Goal: Transaction & Acquisition: Purchase product/service

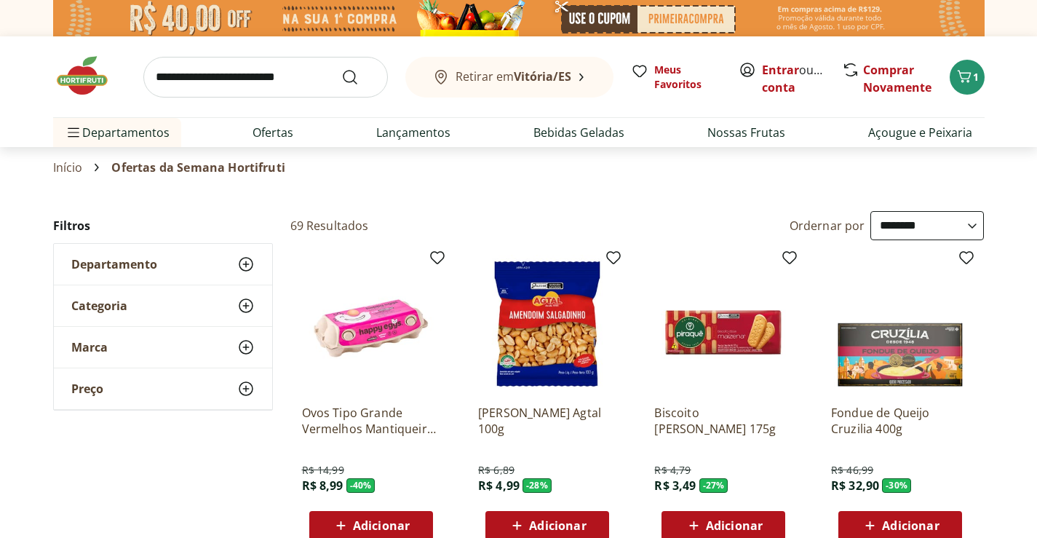
select select "**********"
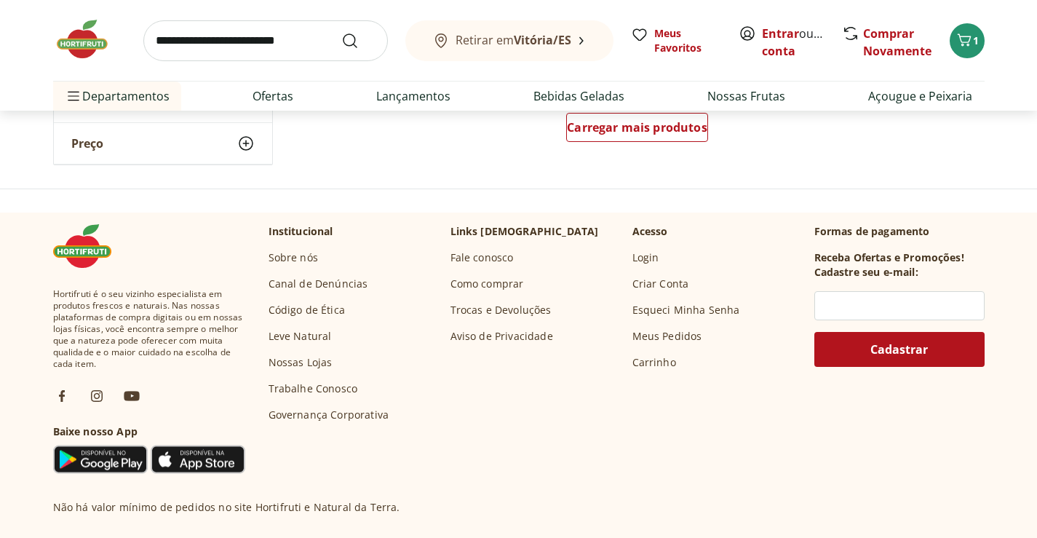
scroll to position [1019, 0]
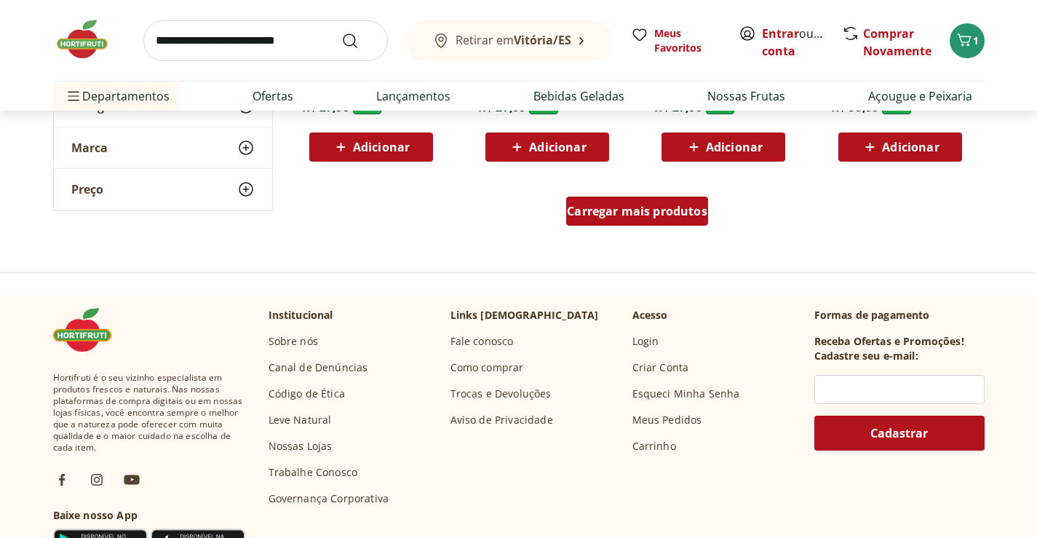
click at [644, 210] on span "Carregar mais produtos" at bounding box center [637, 211] width 140 height 12
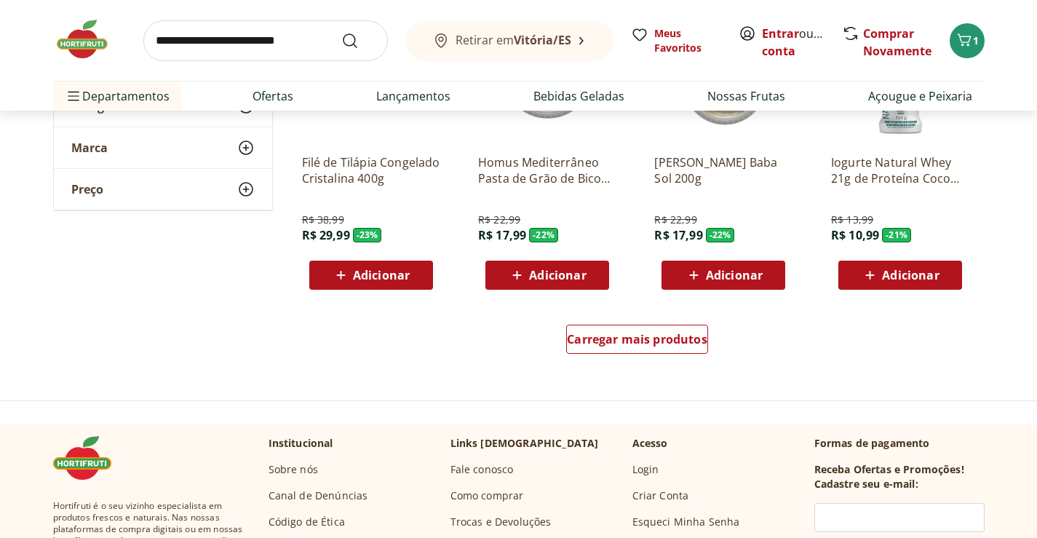
scroll to position [1819, 0]
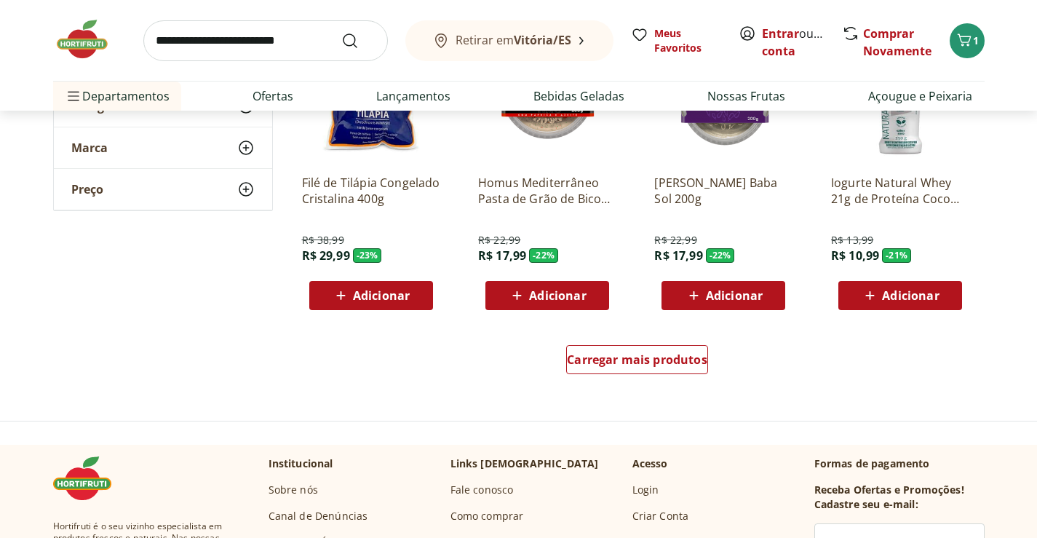
click at [656, 336] on div "Carregar mais produtos" at bounding box center [638, 362] width 706 height 70
click at [660, 376] on link "Carregar mais produtos" at bounding box center [637, 362] width 142 height 35
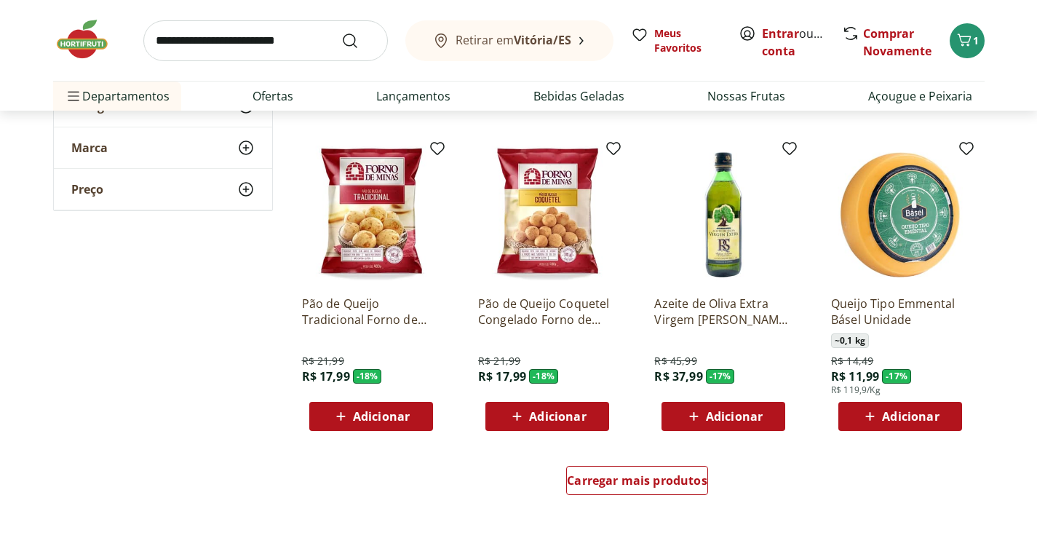
scroll to position [2692, 0]
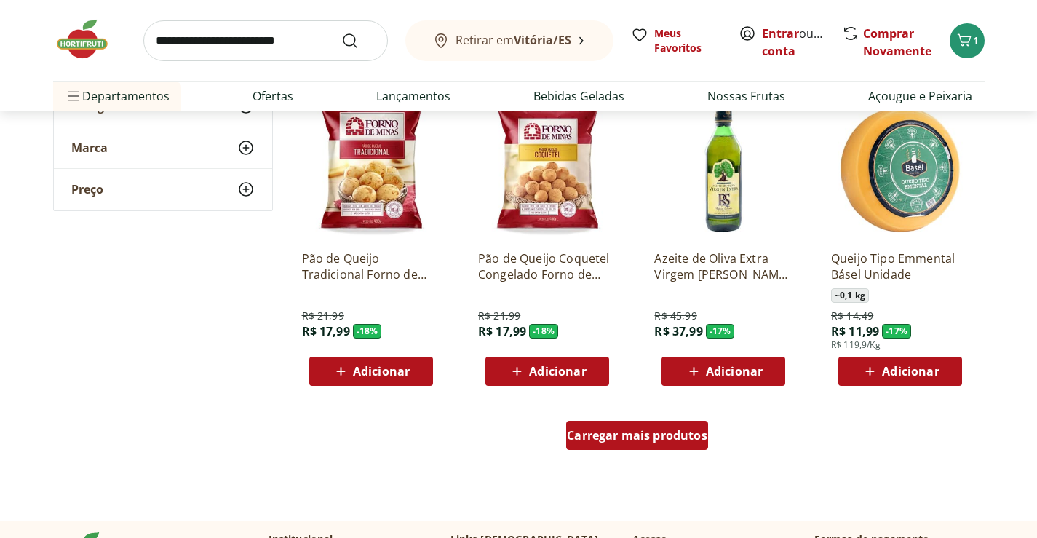
click at [648, 433] on span "Carregar mais produtos" at bounding box center [637, 435] width 140 height 12
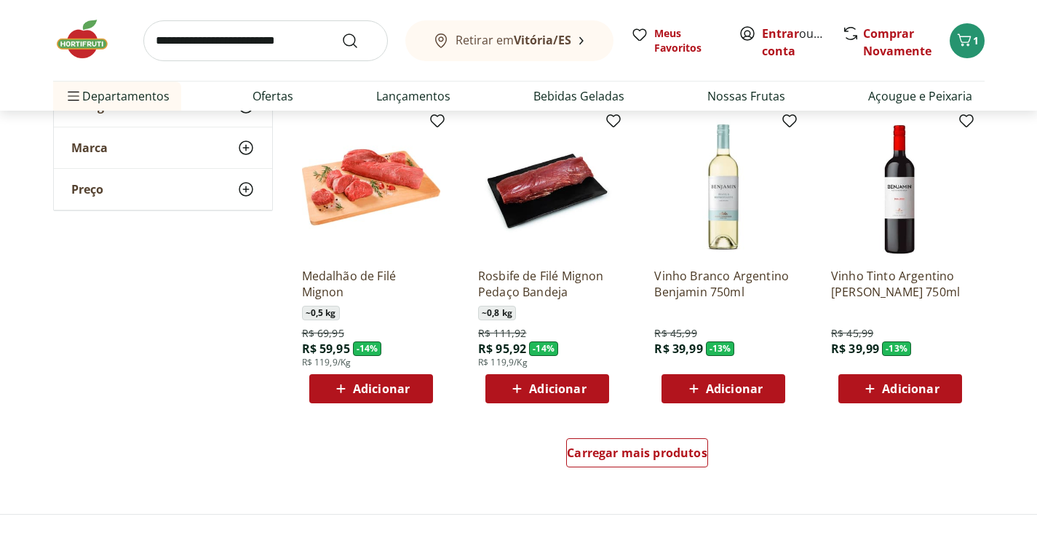
scroll to position [3638, 0]
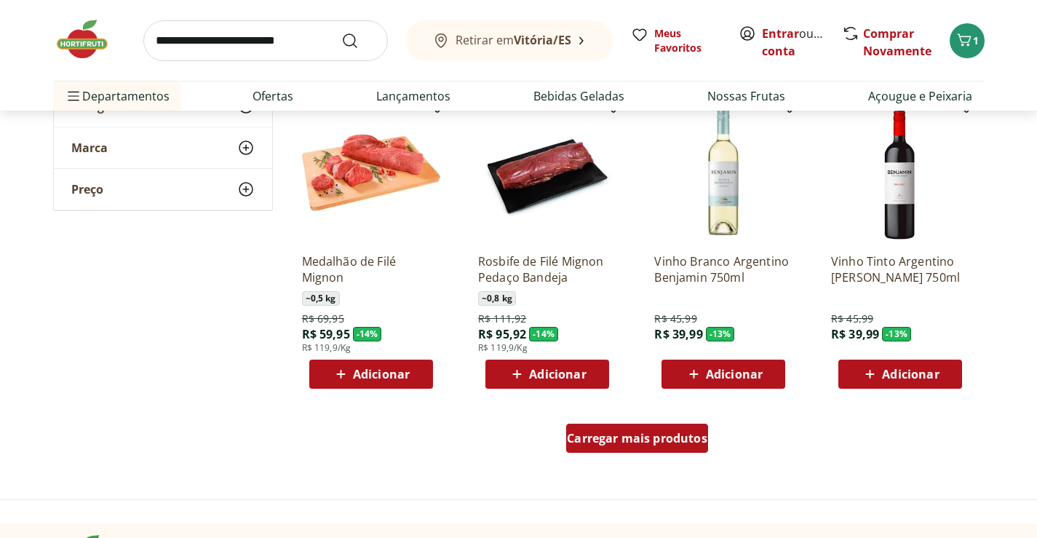
click at [675, 444] on span "Carregar mais produtos" at bounding box center [637, 438] width 140 height 12
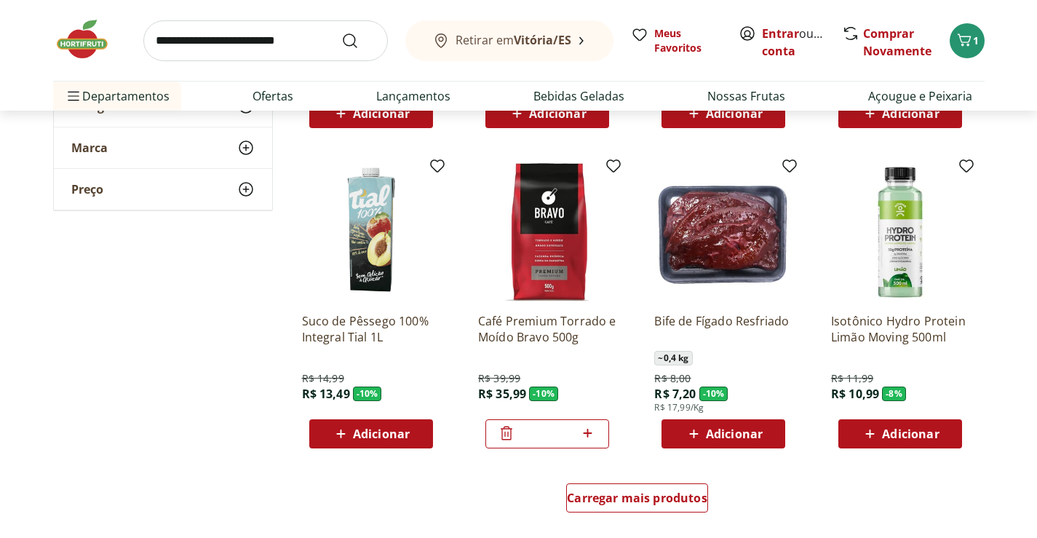
scroll to position [4657, 0]
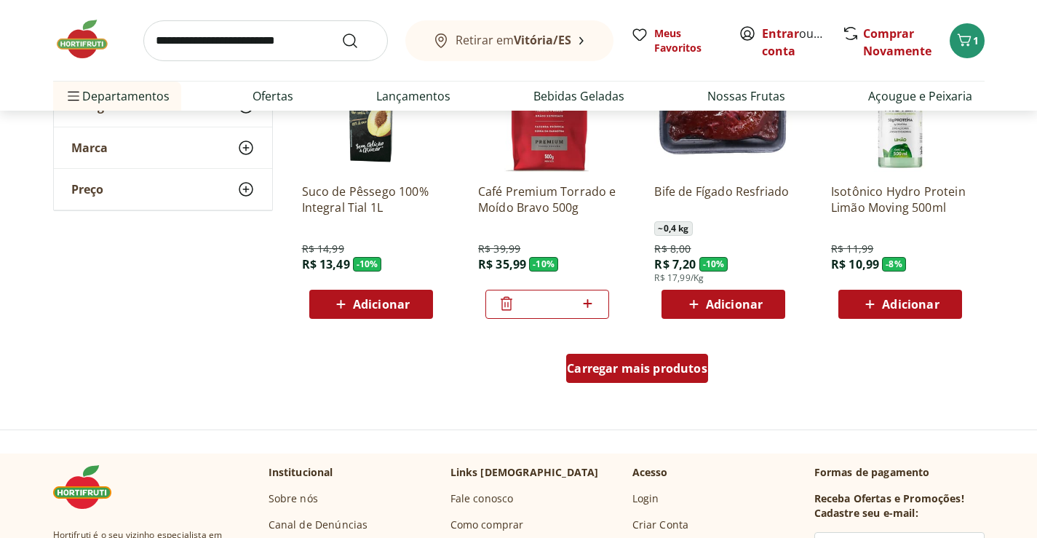
click at [603, 371] on span "Carregar mais produtos" at bounding box center [637, 368] width 140 height 12
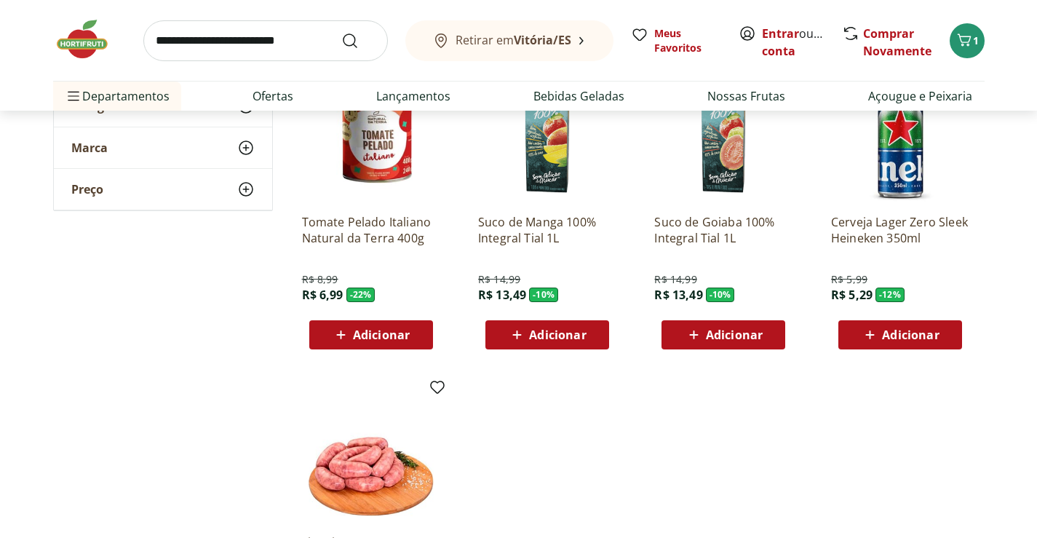
scroll to position [5385, 0]
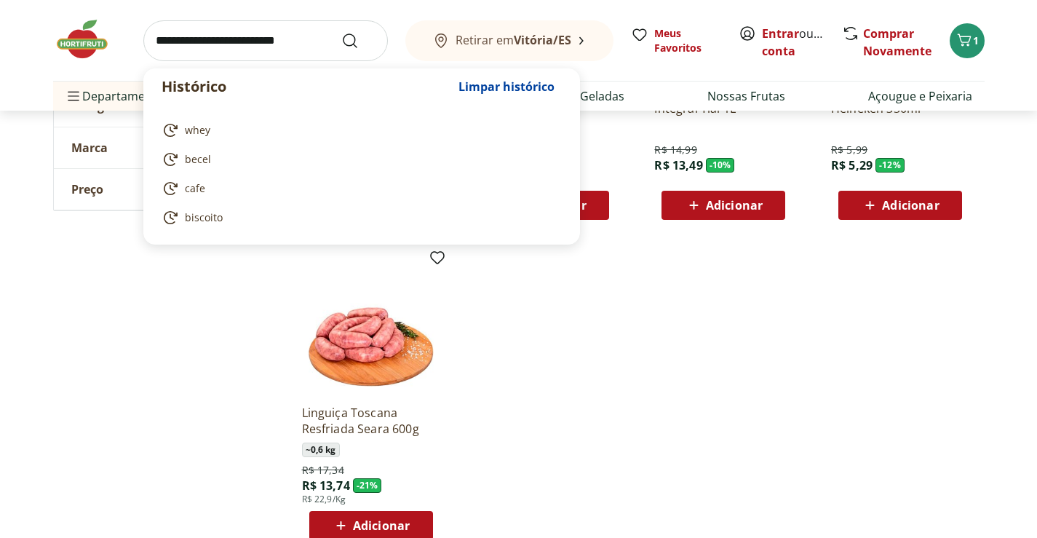
click at [254, 43] on input "search" at bounding box center [265, 40] width 245 height 41
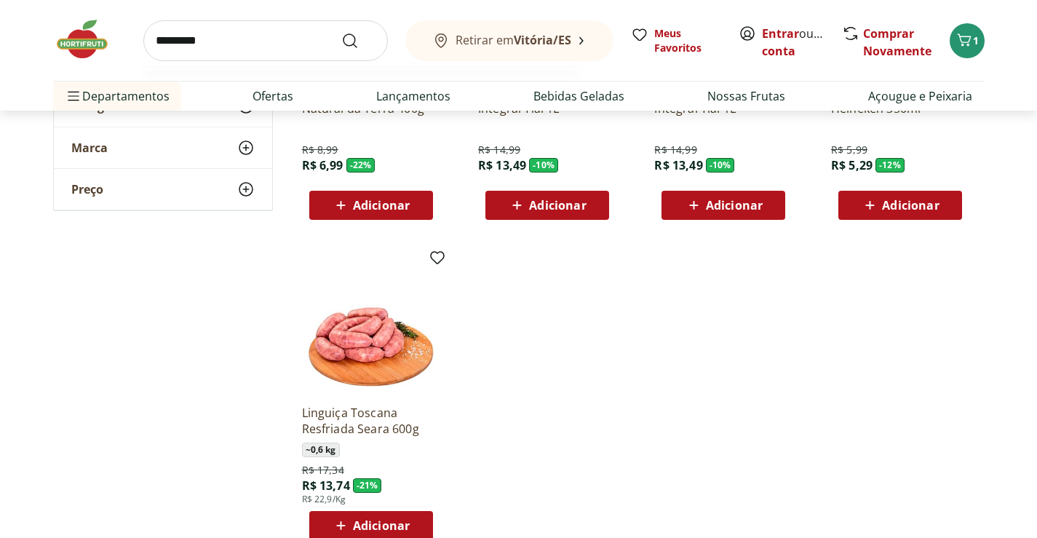
type input "*********"
click at [341, 32] on button "Submit Search" at bounding box center [358, 40] width 35 height 17
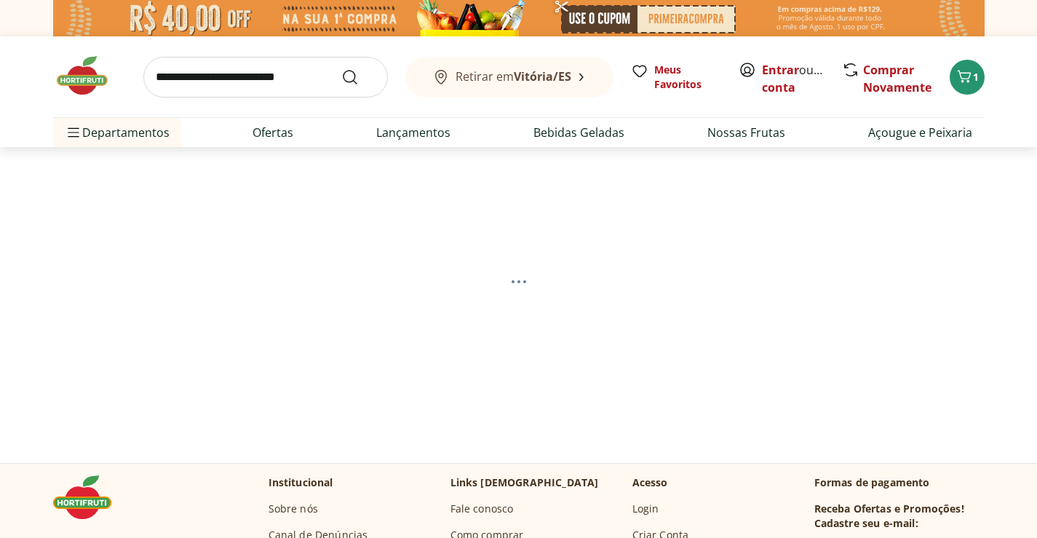
select select "**********"
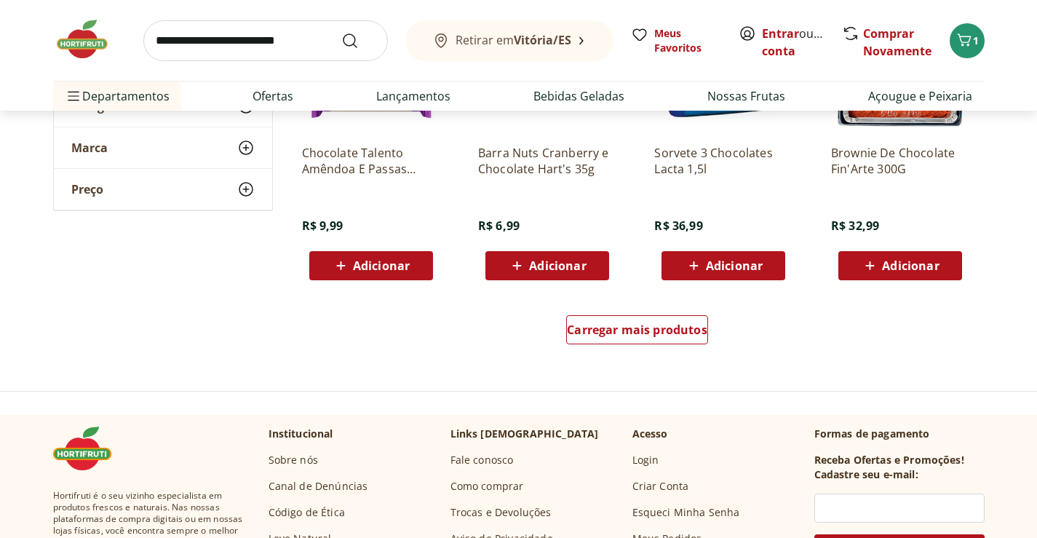
scroll to position [1164, 0]
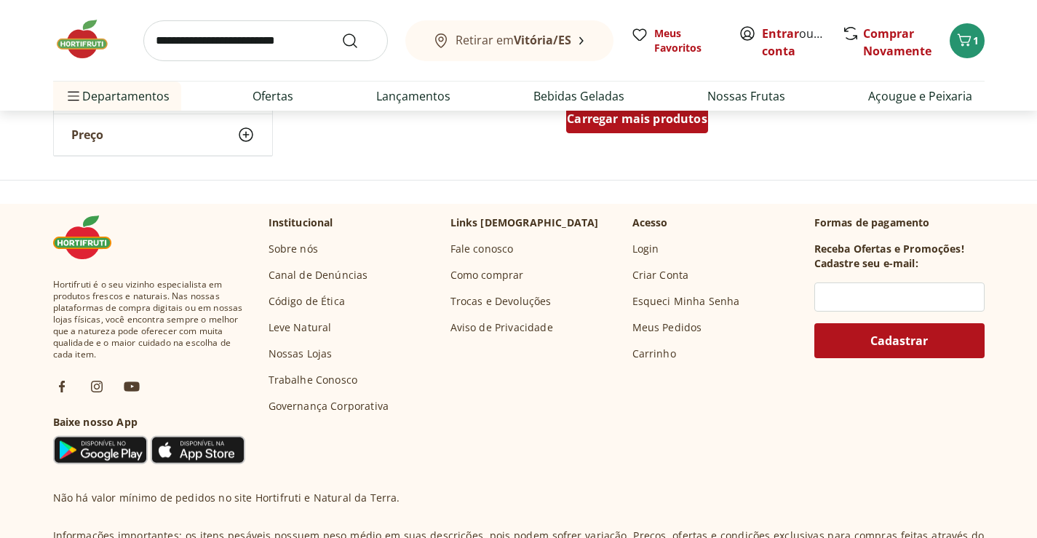
click at [625, 128] on div "Carregar mais produtos" at bounding box center [637, 118] width 142 height 29
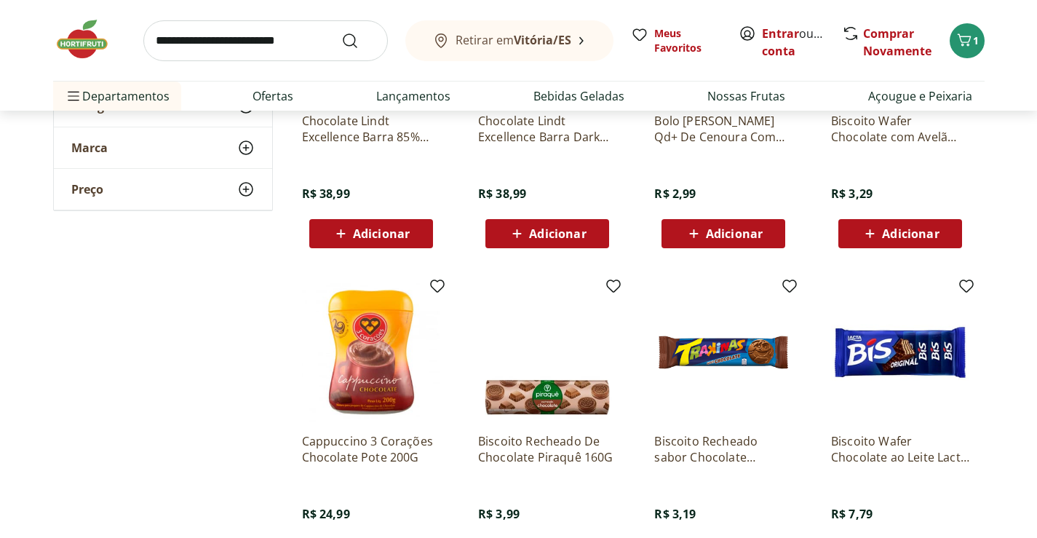
scroll to position [1819, 0]
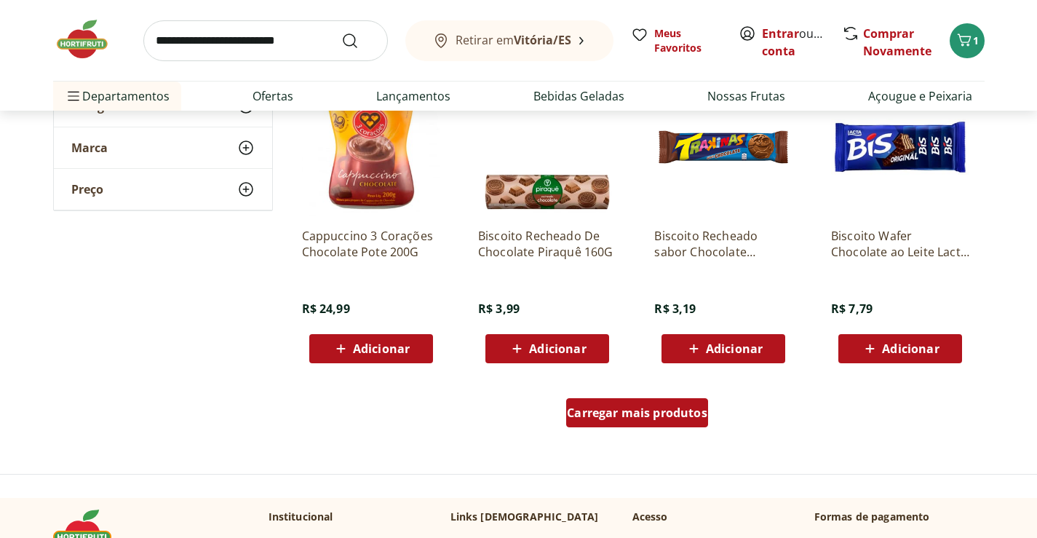
click at [635, 410] on span "Carregar mais produtos" at bounding box center [637, 413] width 140 height 12
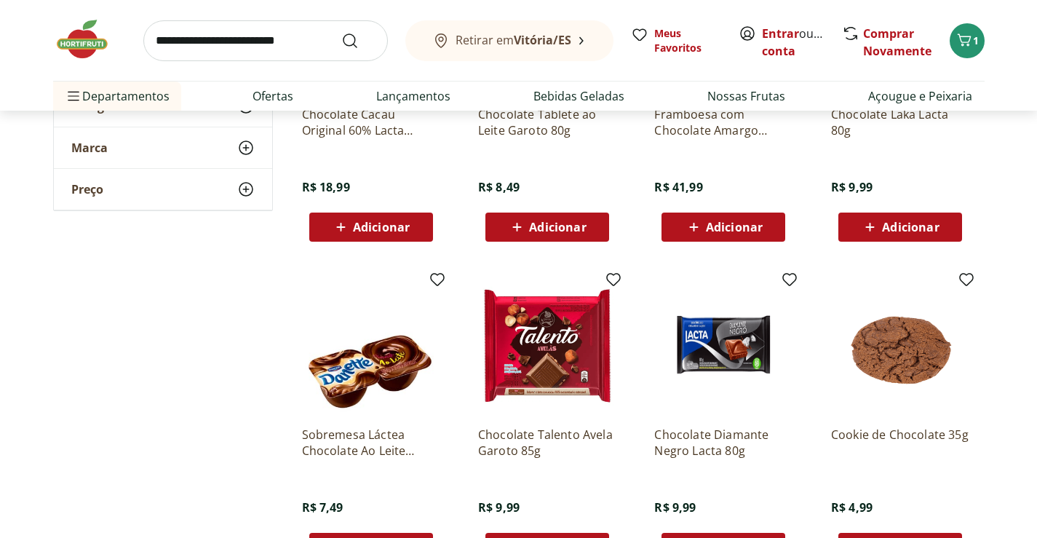
scroll to position [2692, 0]
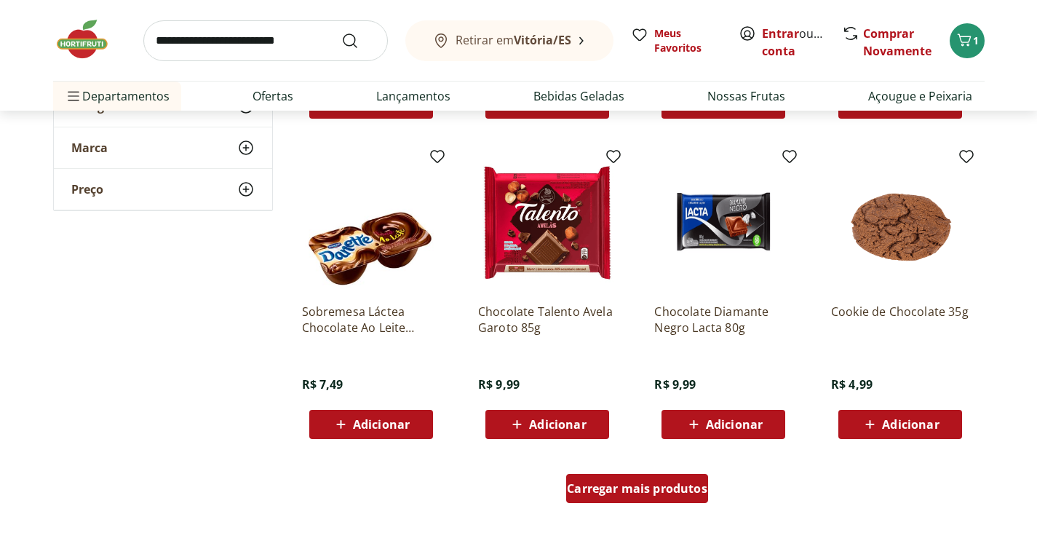
click at [613, 483] on span "Carregar mais produtos" at bounding box center [637, 488] width 140 height 12
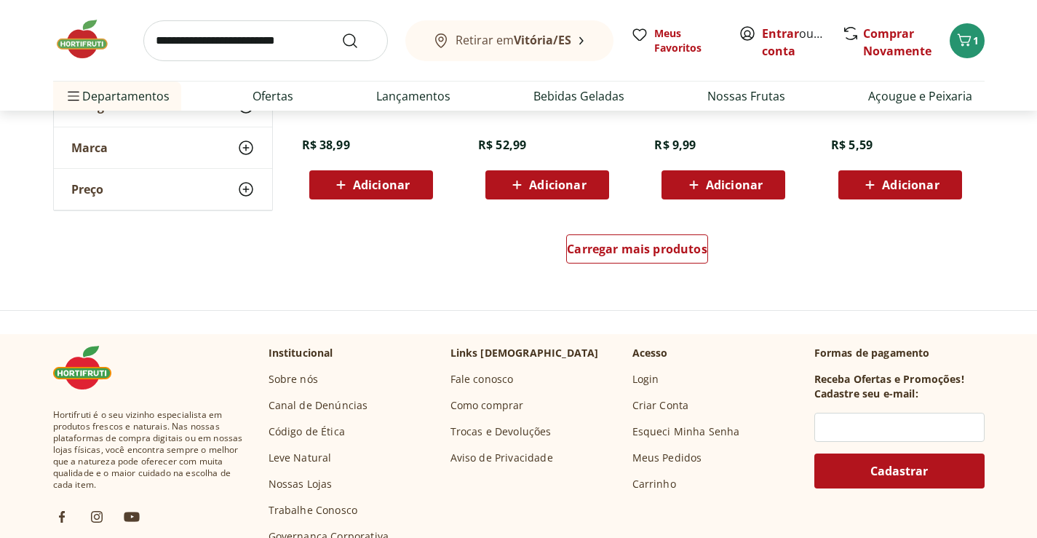
scroll to position [3930, 0]
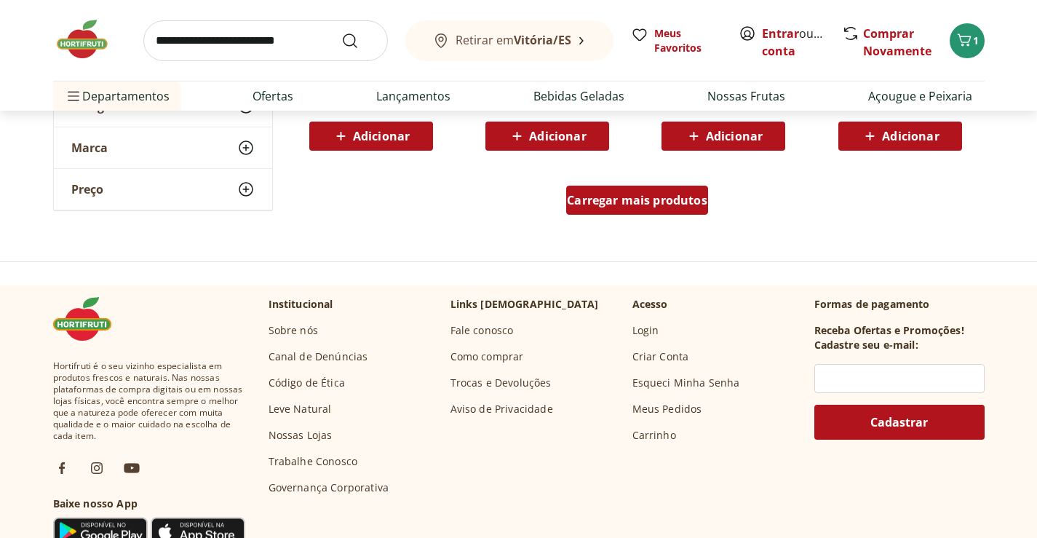
click at [703, 189] on div "Carregar mais produtos" at bounding box center [637, 200] width 142 height 29
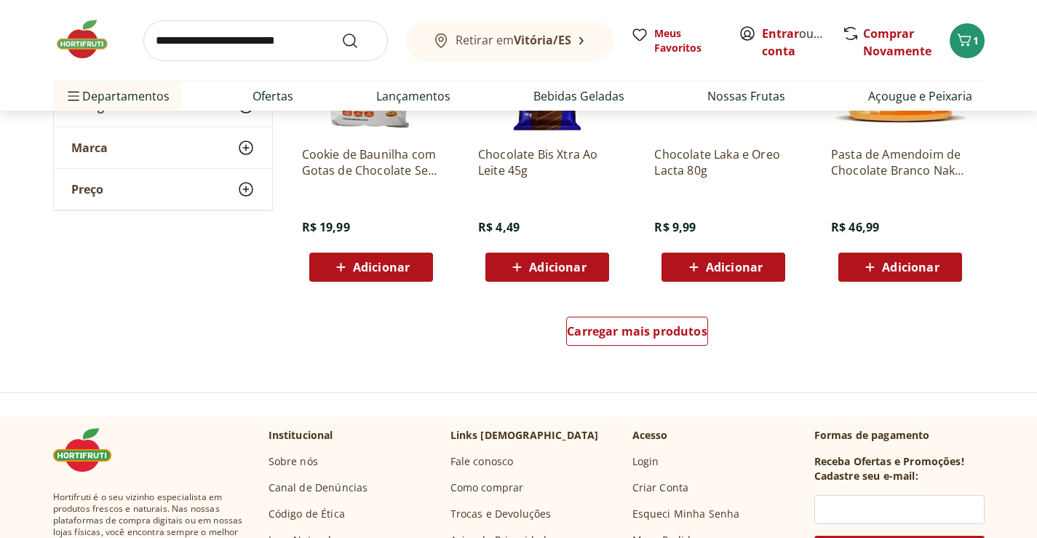
scroll to position [4803, 0]
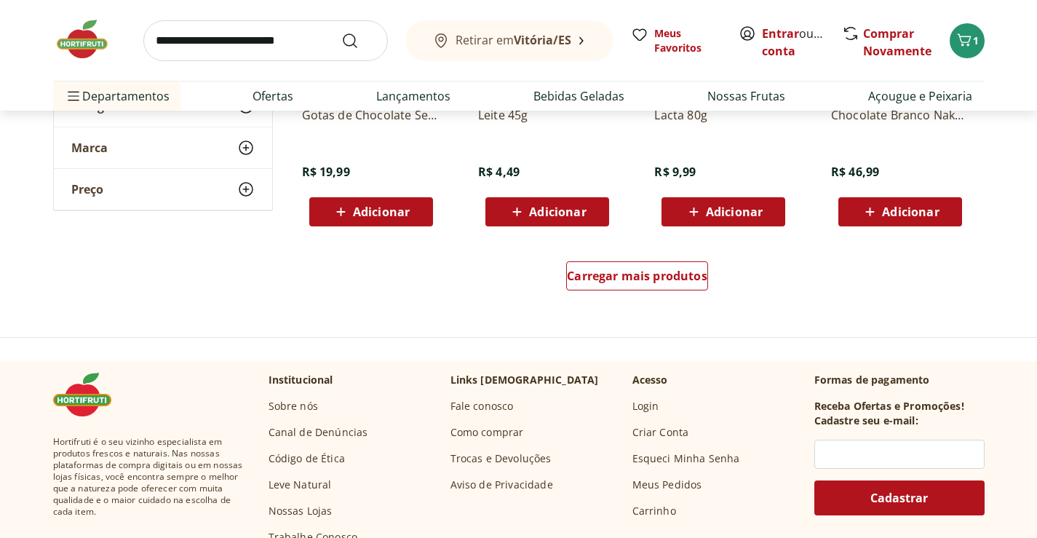
click at [677, 259] on div "Carregar mais produtos" at bounding box center [638, 279] width 706 height 70
click at [678, 271] on span "Carregar mais produtos" at bounding box center [637, 276] width 140 height 12
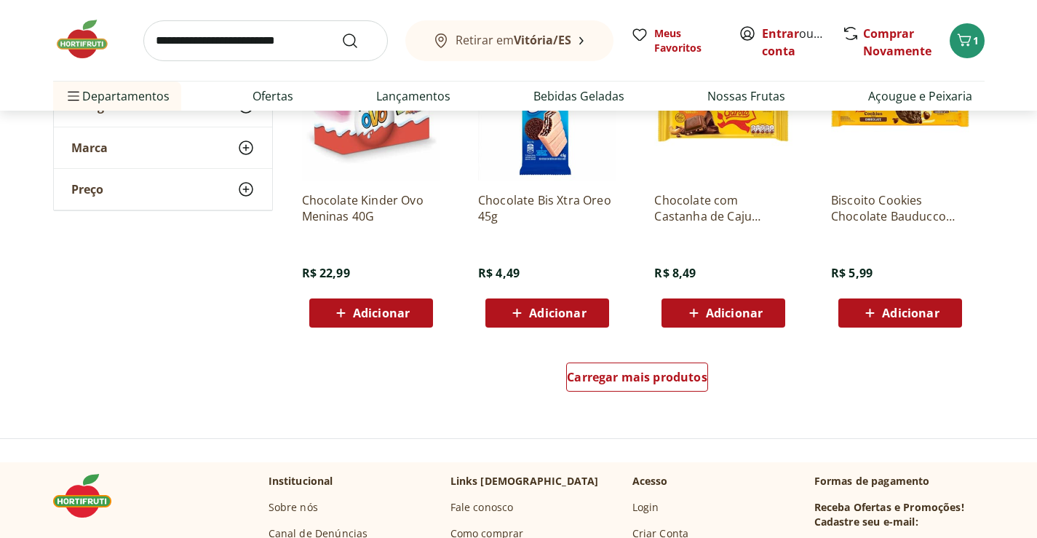
scroll to position [5676, 0]
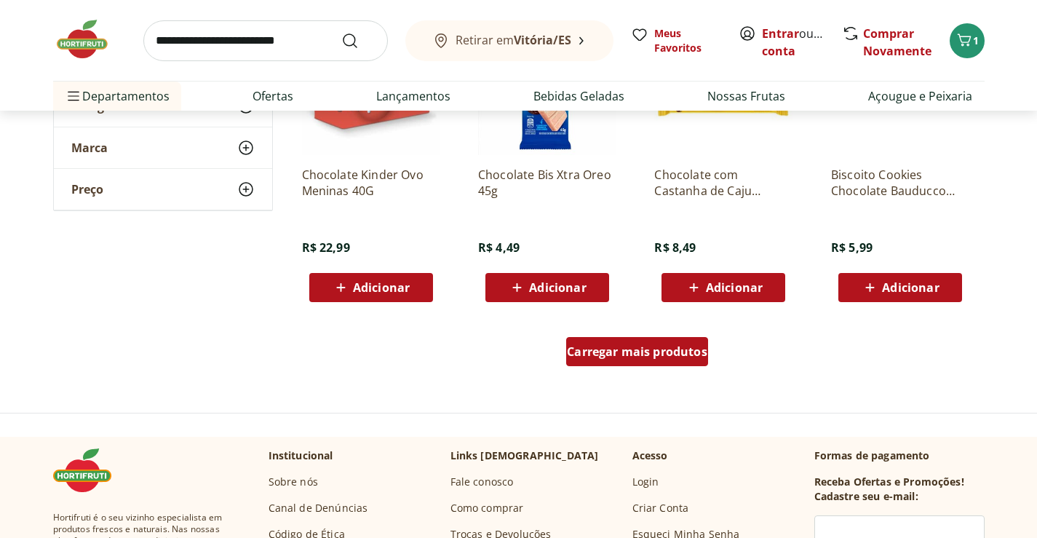
click at [635, 348] on span "Carregar mais produtos" at bounding box center [637, 352] width 140 height 12
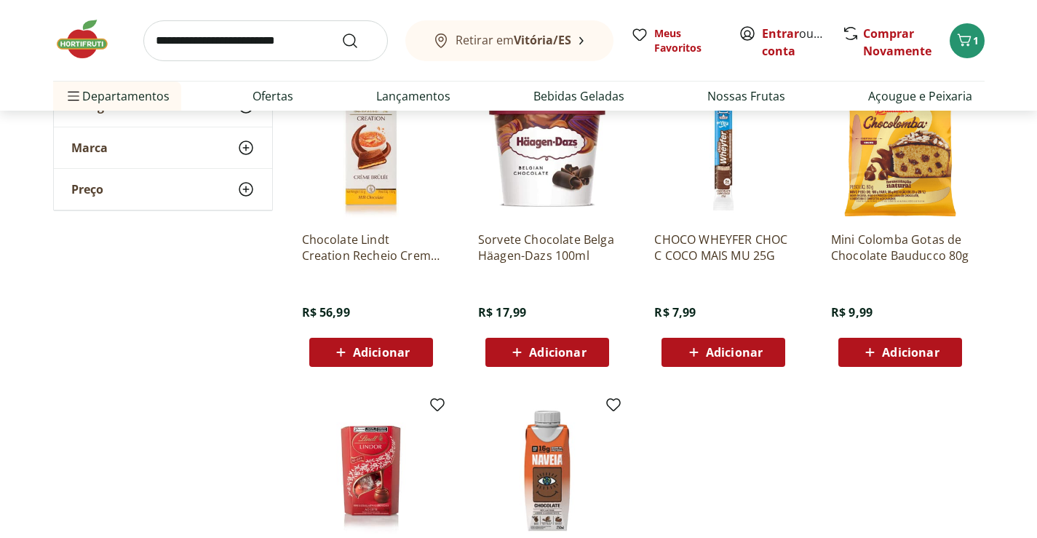
scroll to position [6331, 0]
